Goal: Transaction & Acquisition: Purchase product/service

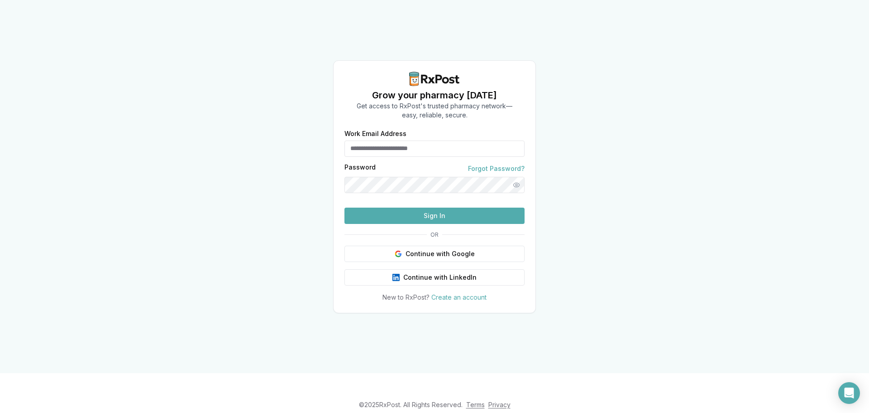
type input "**********"
click at [427, 224] on button "Sign In" at bounding box center [435, 215] width 180 height 16
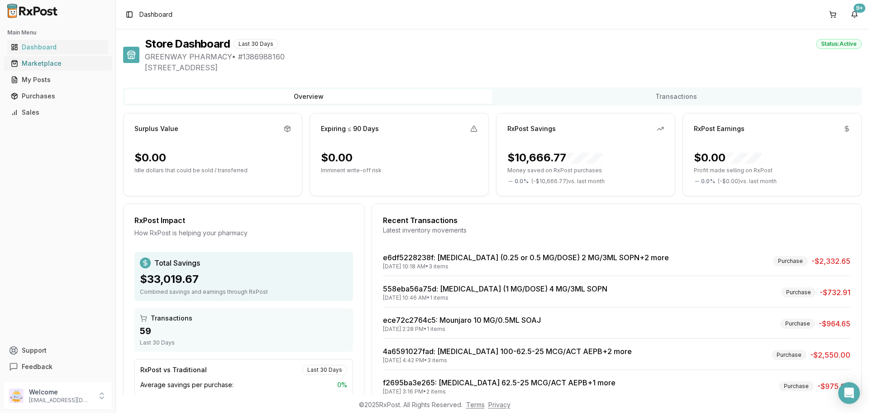
click at [48, 67] on div "Marketplace" at bounding box center [58, 63] width 94 height 9
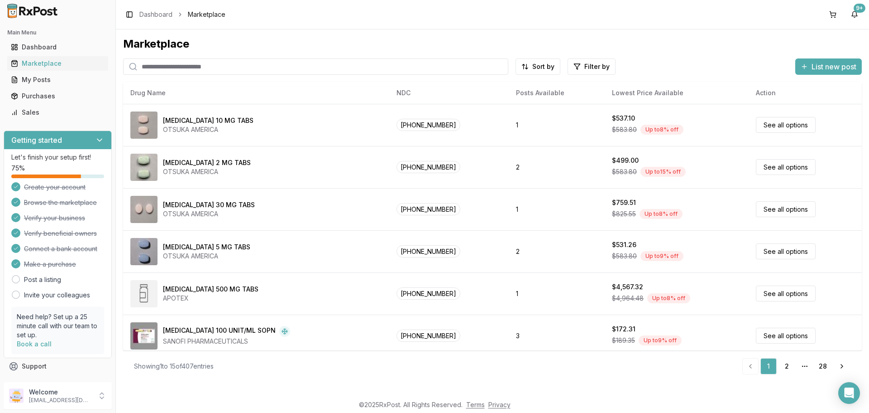
click at [218, 70] on input "search" at bounding box center [315, 66] width 385 height 16
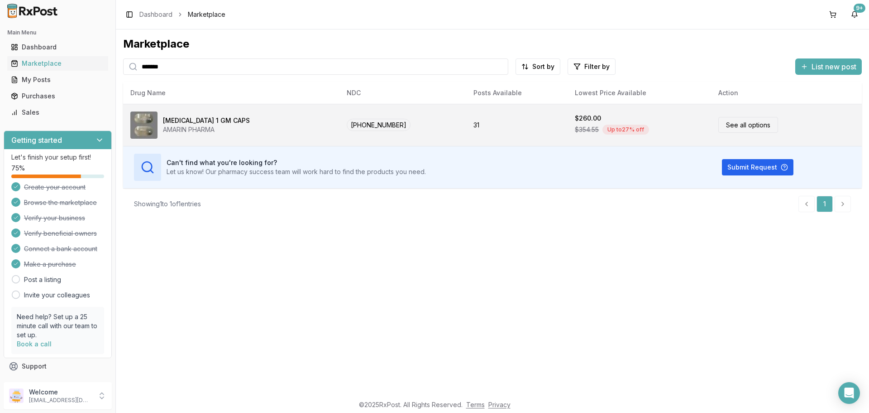
type input "*******"
click at [735, 123] on link "See all options" at bounding box center [749, 125] width 60 height 16
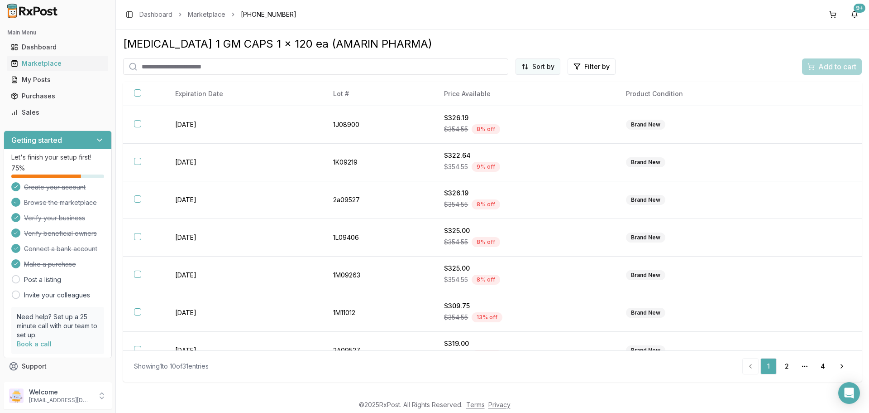
click at [547, 65] on html "Main Menu Dashboard Marketplace My Posts Purchases Sales Getting started Let's …" at bounding box center [434, 206] width 869 height 413
click at [513, 97] on div "Price (Low to High)" at bounding box center [516, 100] width 86 height 14
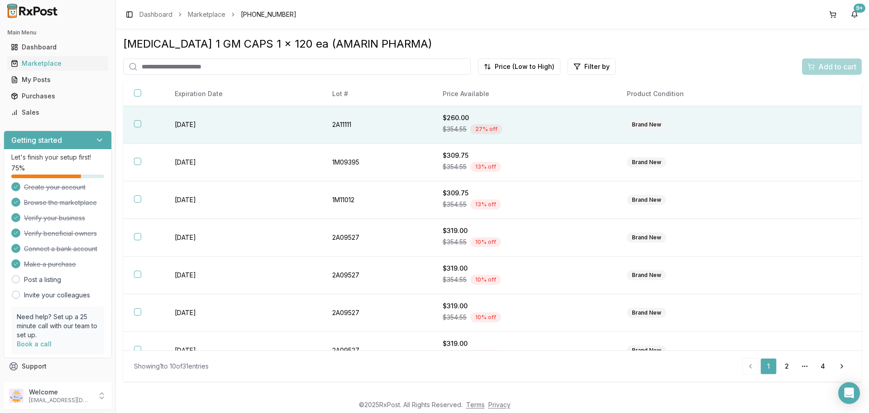
click at [138, 125] on button "button" at bounding box center [137, 123] width 7 height 7
click at [835, 64] on span "Add to cart" at bounding box center [838, 66] width 38 height 11
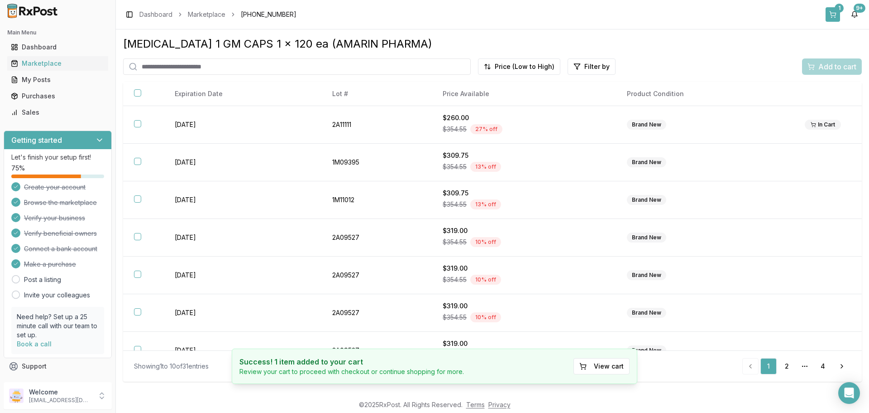
click at [831, 14] on button "1" at bounding box center [833, 14] width 14 height 14
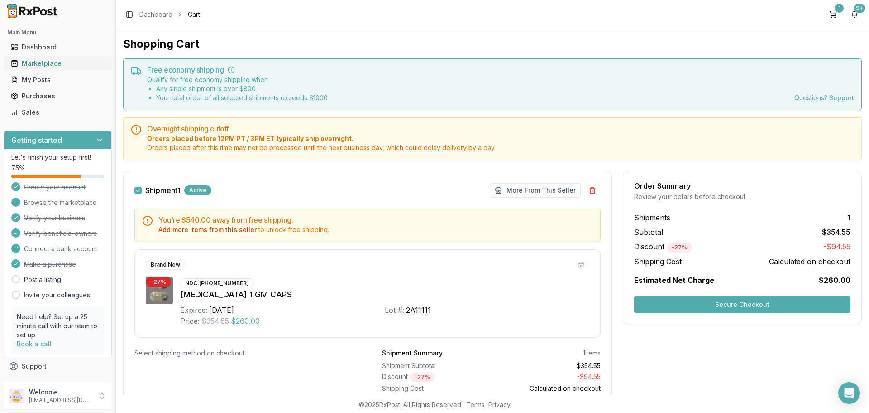
click at [36, 61] on div "Marketplace" at bounding box center [58, 63] width 94 height 9
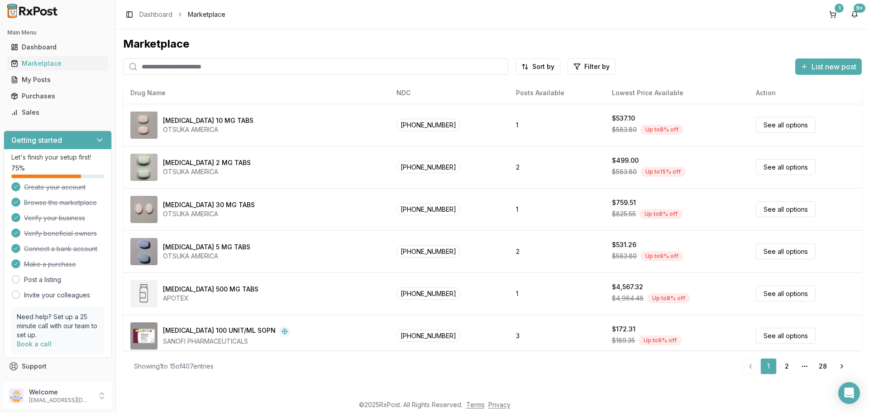
click at [219, 63] on input "search" at bounding box center [315, 66] width 385 height 16
type input "*******"
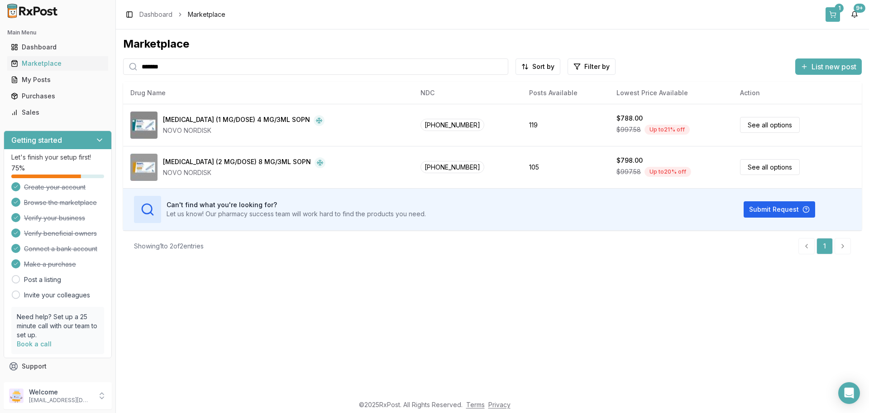
click at [834, 14] on button "1" at bounding box center [833, 14] width 14 height 14
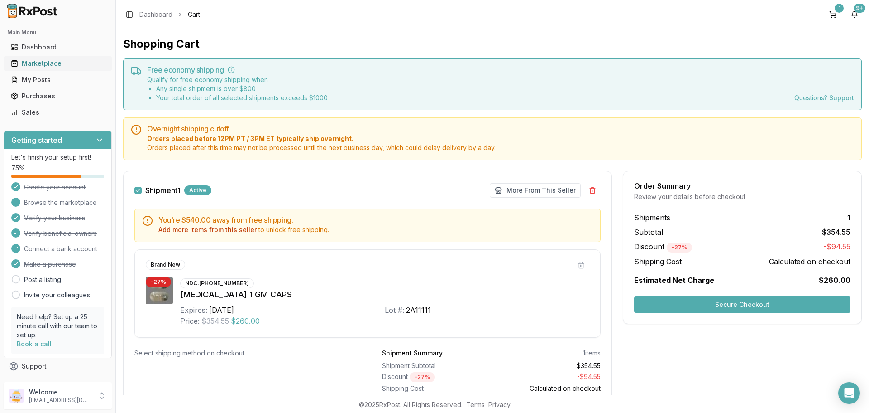
click at [39, 64] on div "Marketplace" at bounding box center [58, 63] width 94 height 9
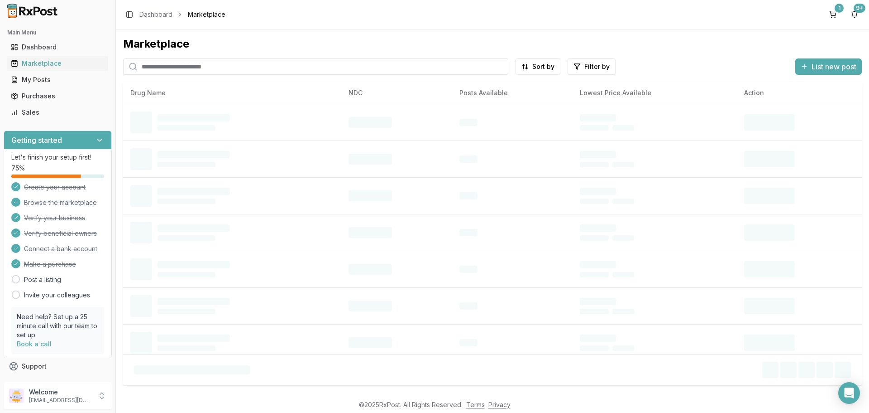
click at [169, 66] on input "search" at bounding box center [315, 66] width 385 height 16
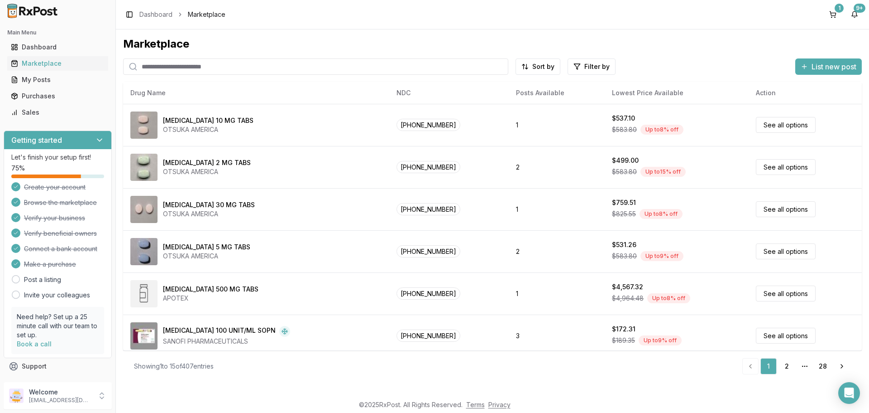
click at [156, 66] on input "search" at bounding box center [315, 66] width 385 height 16
type input "*********"
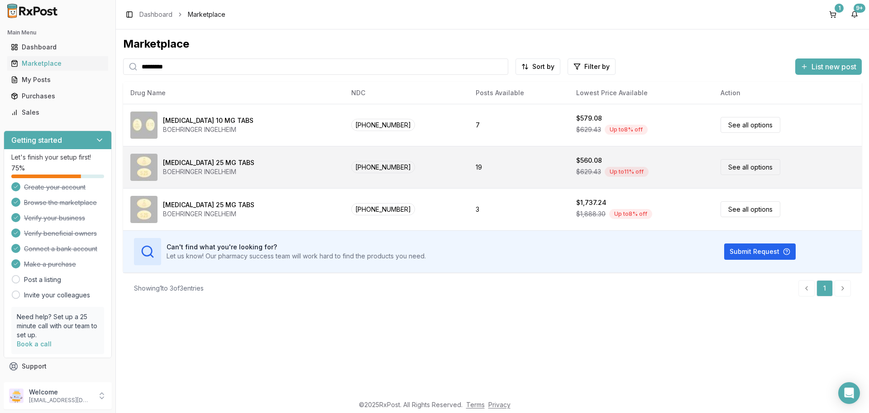
click at [753, 163] on link "See all options" at bounding box center [751, 167] width 60 height 16
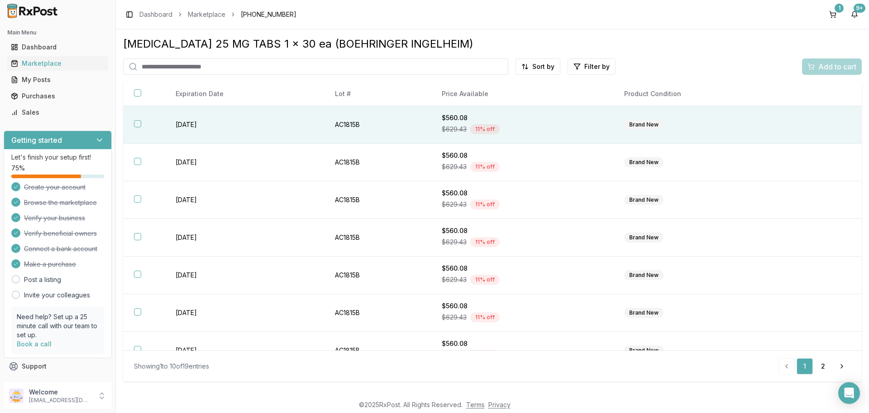
click at [136, 121] on button "button" at bounding box center [137, 123] width 7 height 7
click at [51, 64] on div "Marketplace" at bounding box center [58, 63] width 94 height 9
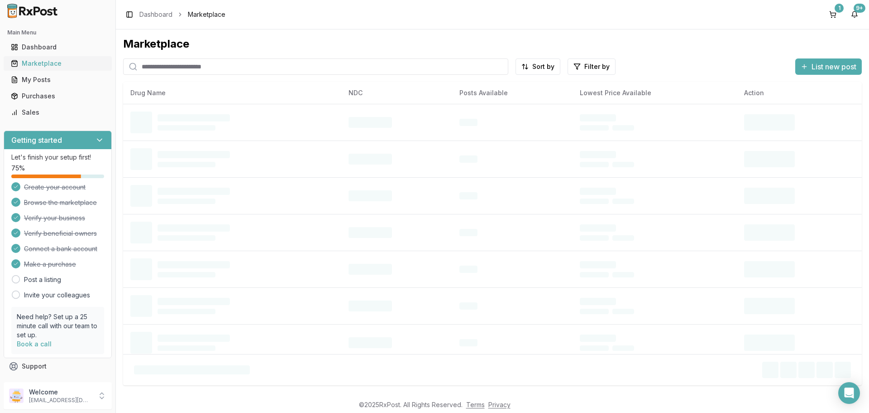
click at [51, 64] on div "Marketplace" at bounding box center [58, 63] width 94 height 9
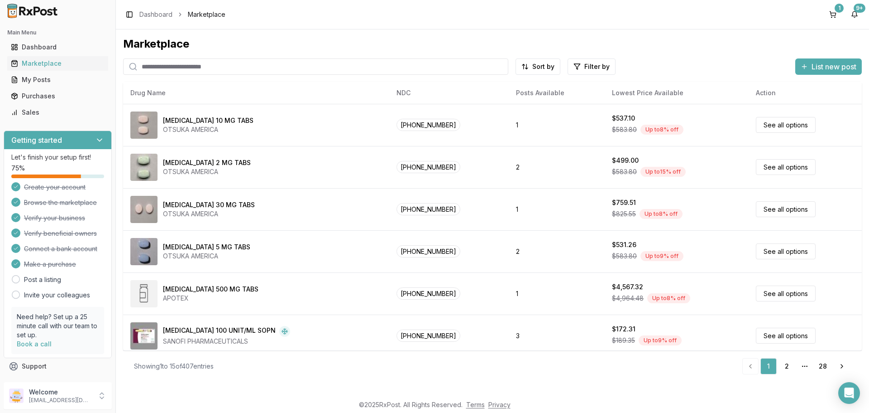
click at [219, 72] on input "search" at bounding box center [315, 66] width 385 height 16
type input "*******"
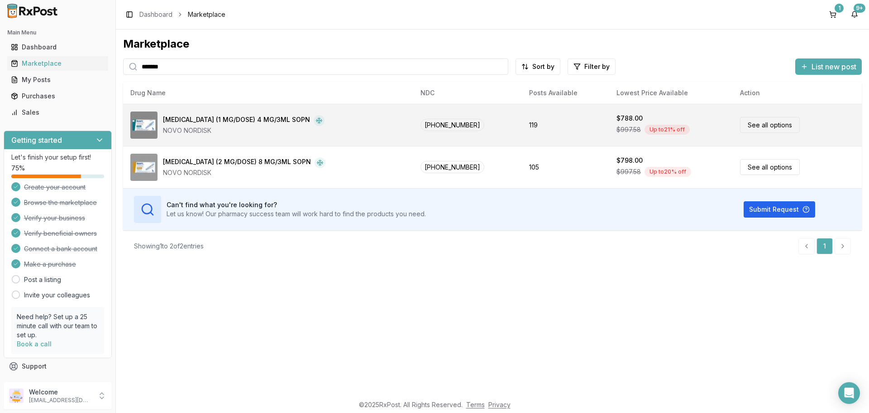
click at [754, 126] on link "See all options" at bounding box center [770, 125] width 60 height 16
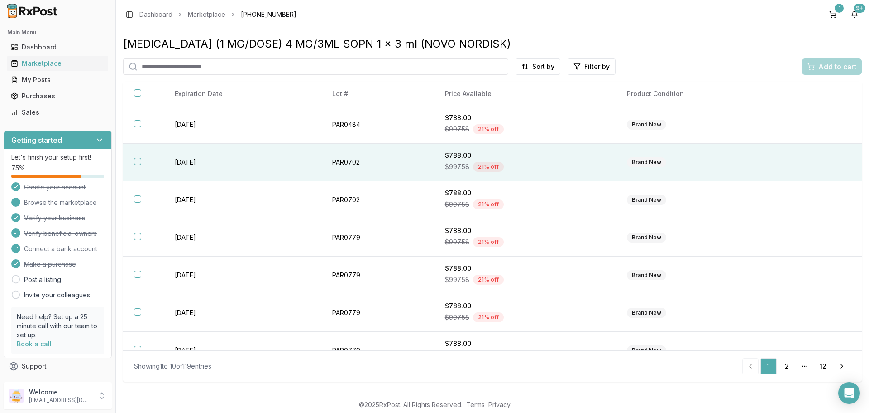
click at [139, 158] on button "button" at bounding box center [137, 161] width 7 height 7
click at [821, 65] on span "Add to cart" at bounding box center [838, 66] width 38 height 11
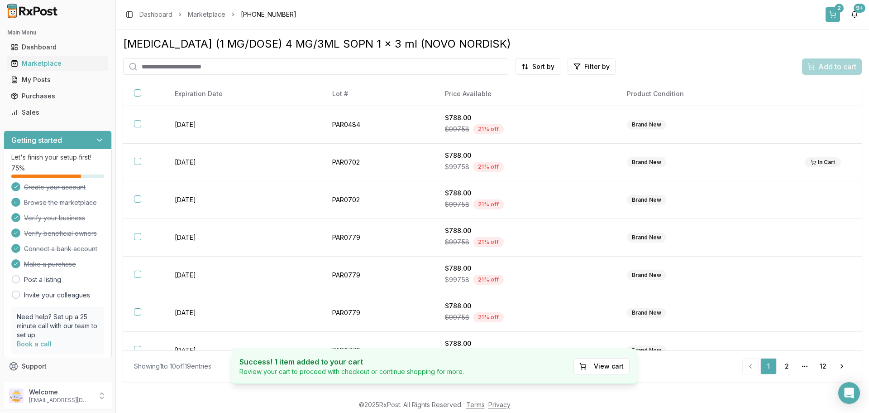
click at [836, 6] on div "2" at bounding box center [839, 8] width 9 height 9
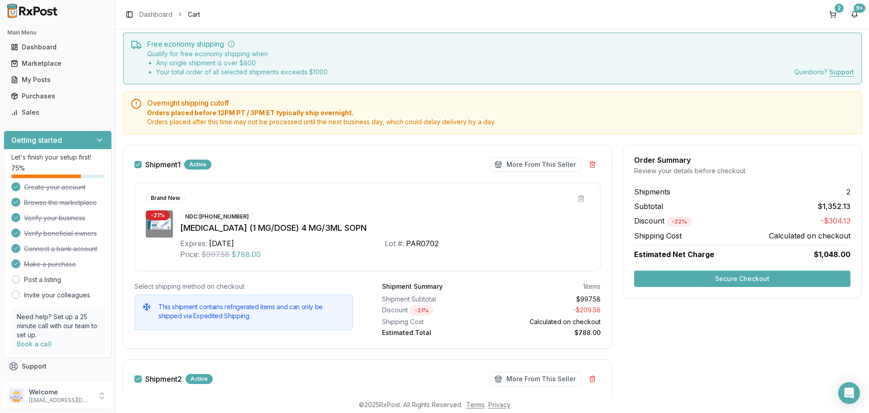
scroll to position [24, 0]
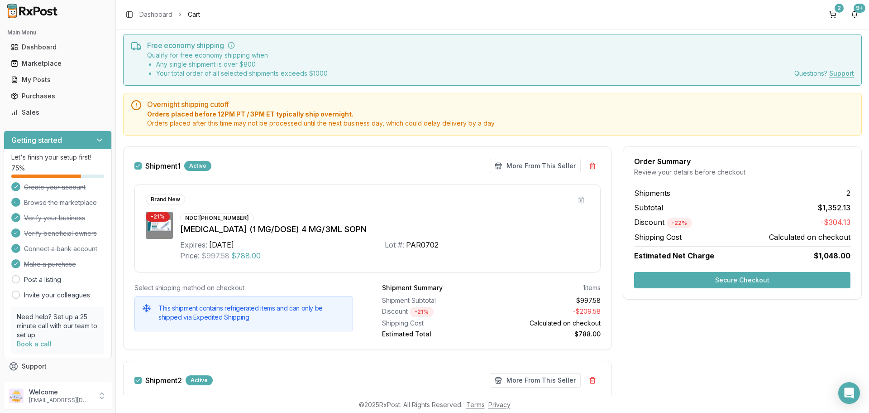
click at [747, 276] on button "Secure Checkout" at bounding box center [742, 280] width 216 height 16
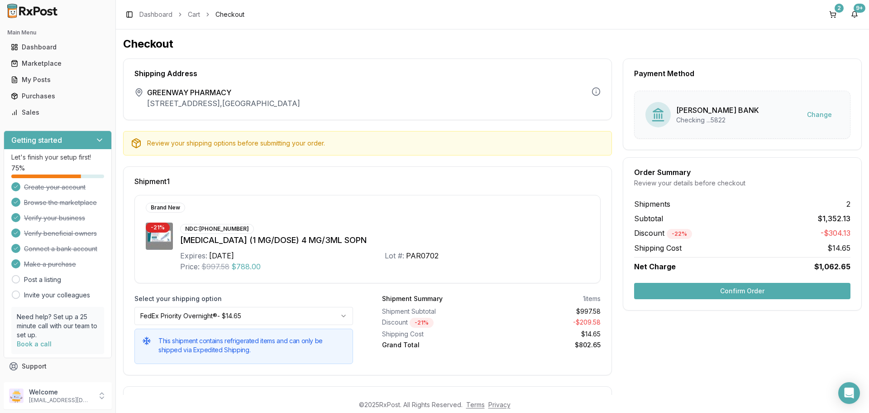
click at [717, 285] on button "Confirm Order" at bounding box center [742, 291] width 216 height 16
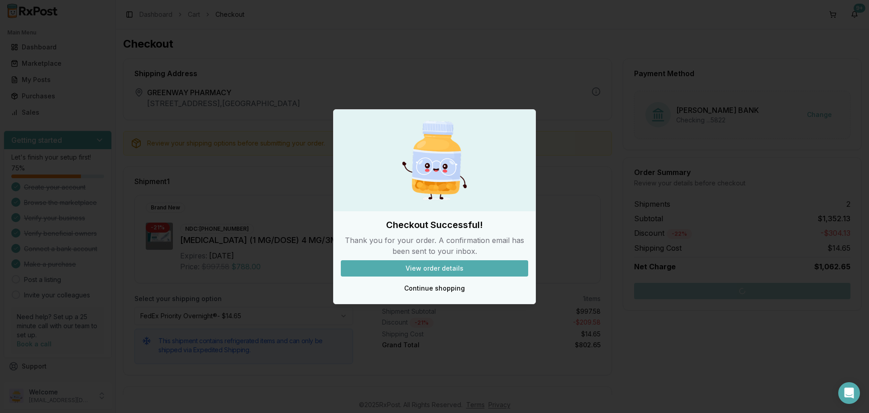
click at [246, 46] on div at bounding box center [434, 206] width 869 height 413
